Goal: Entertainment & Leisure: Consume media (video, audio)

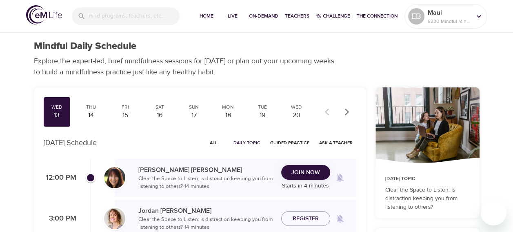
click at [321, 175] on span "Join Now" at bounding box center [306, 172] width 36 height 10
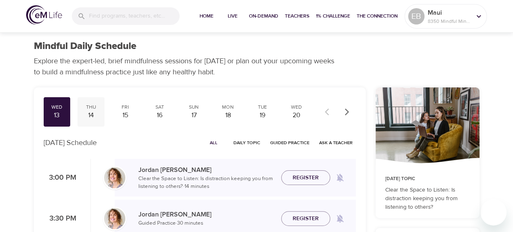
click at [90, 113] on div "14" at bounding box center [91, 115] width 20 height 9
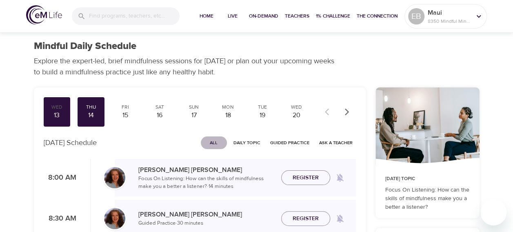
click at [216, 144] on span "All" at bounding box center [214, 143] width 20 height 8
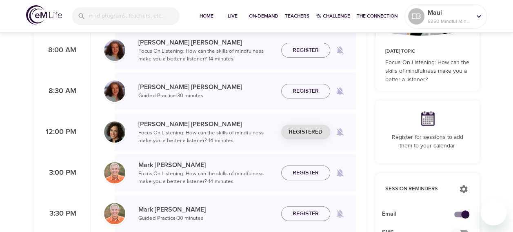
scroll to position [41, 0]
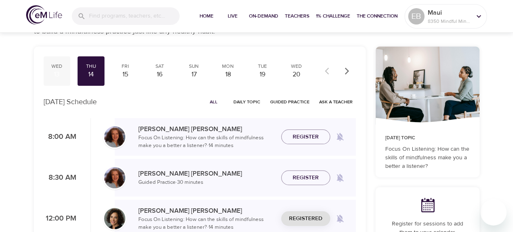
click at [56, 73] on div "13" at bounding box center [57, 74] width 20 height 9
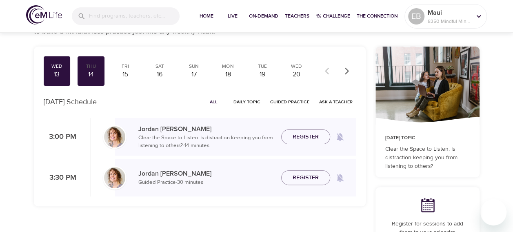
click at [217, 103] on span "All" at bounding box center [214, 102] width 20 height 8
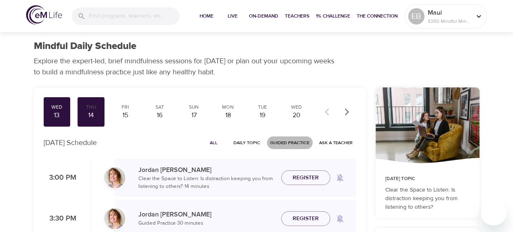
click at [284, 145] on span "Guided Practice" at bounding box center [289, 143] width 39 height 8
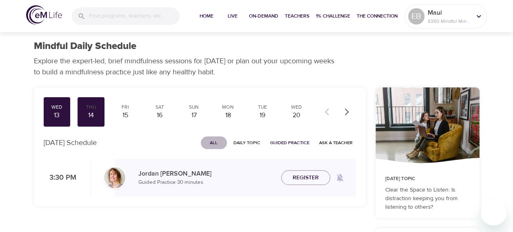
click at [217, 140] on span "All" at bounding box center [214, 143] width 20 height 8
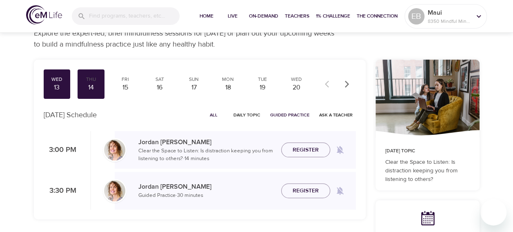
scroll to position [41, 0]
